Goal: Download file/media

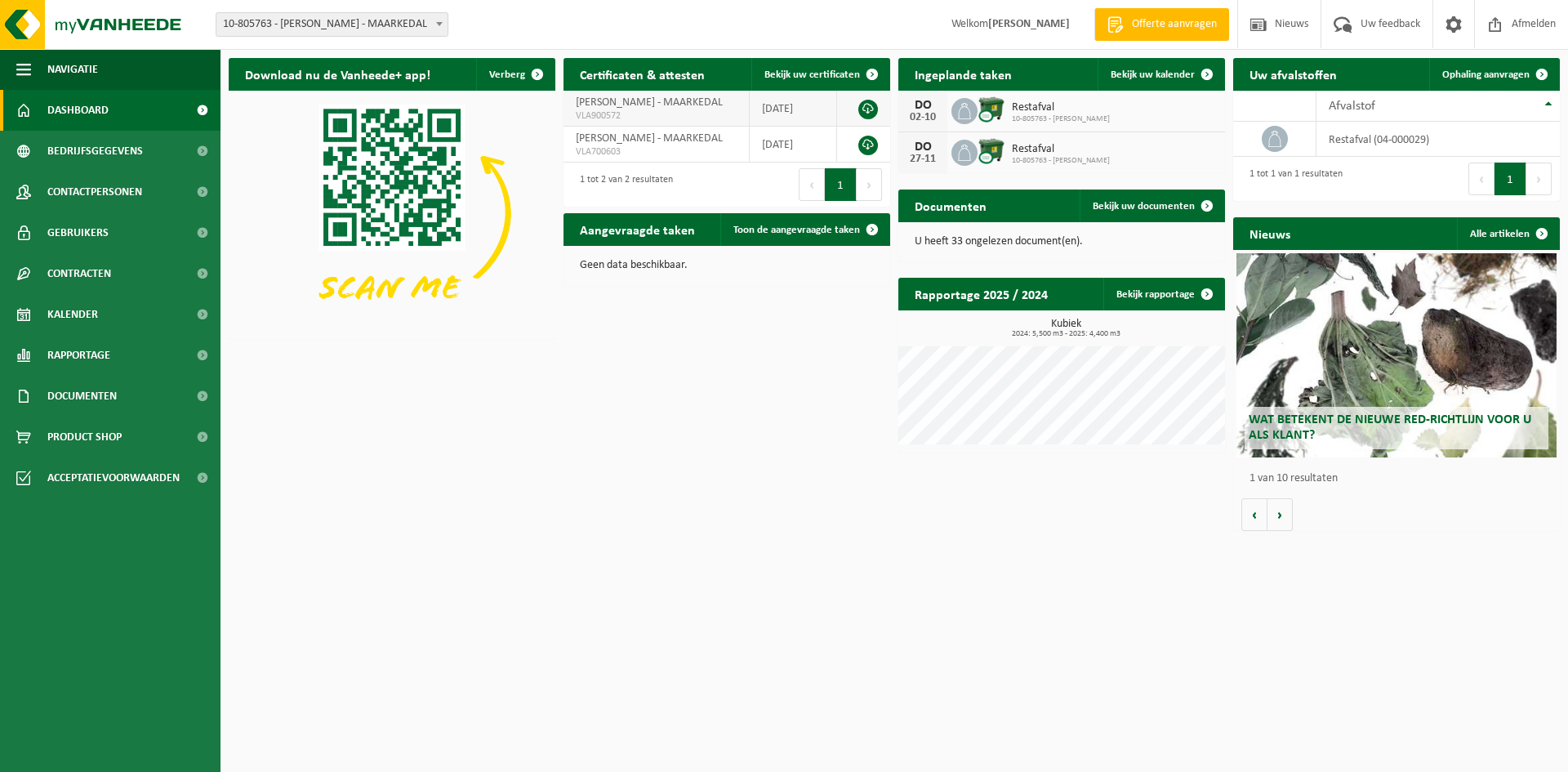
click at [678, 112] on span "VLA900572" at bounding box center [656, 116] width 161 height 13
click at [868, 105] on link at bounding box center [868, 110] width 20 height 20
click at [731, 109] on td "GOESSENS HEIN - MAARKEDAL VLA900572" at bounding box center [657, 109] width 186 height 36
click at [1134, 210] on span "Bekijk uw documenten" at bounding box center [1144, 206] width 102 height 10
